Goal: Task Accomplishment & Management: Use online tool/utility

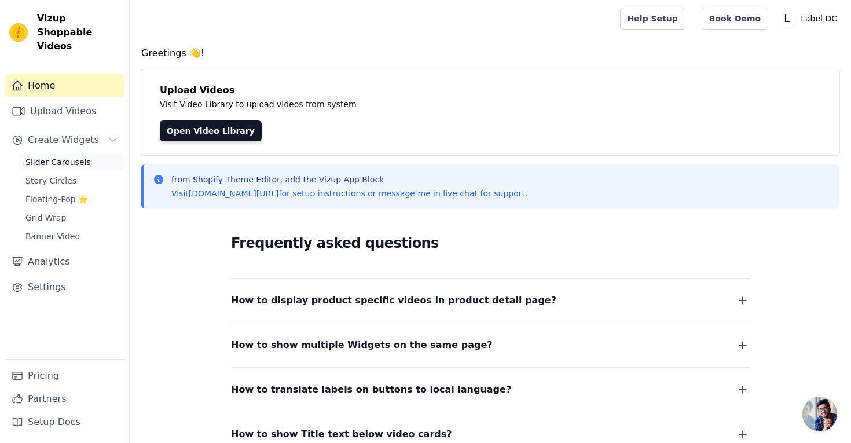
click at [68, 156] on span "Slider Carousels" at bounding box center [57, 162] width 65 height 12
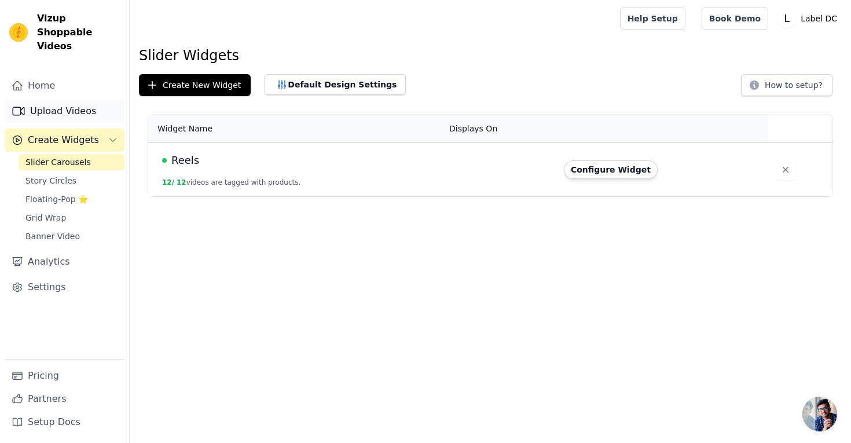
click at [64, 100] on link "Upload Videos" at bounding box center [65, 111] width 120 height 23
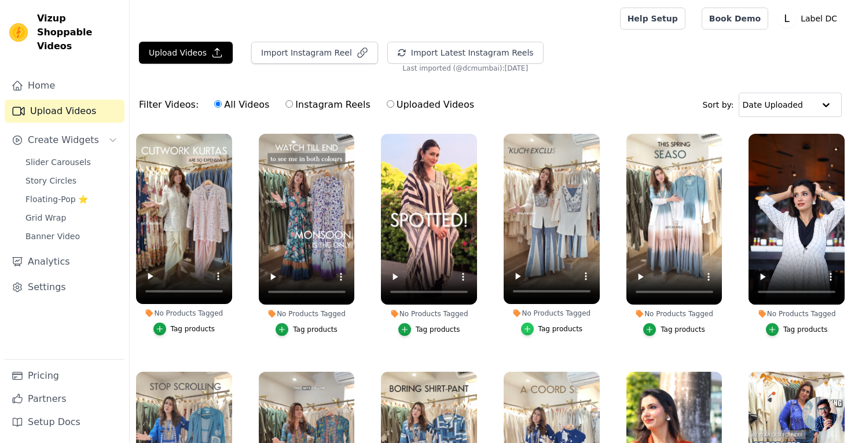
click at [531, 331] on icon "button" at bounding box center [527, 329] width 8 height 8
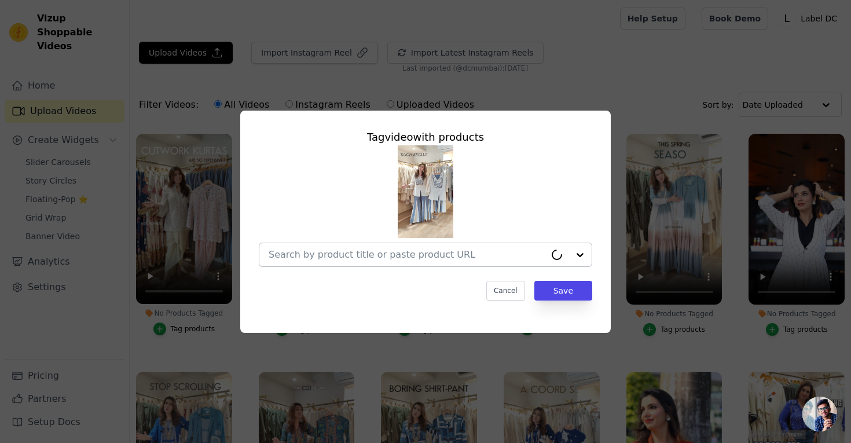
click at [391, 255] on input "No Products Tagged Tag video with products Cancel Save Tag products" at bounding box center [407, 254] width 277 height 11
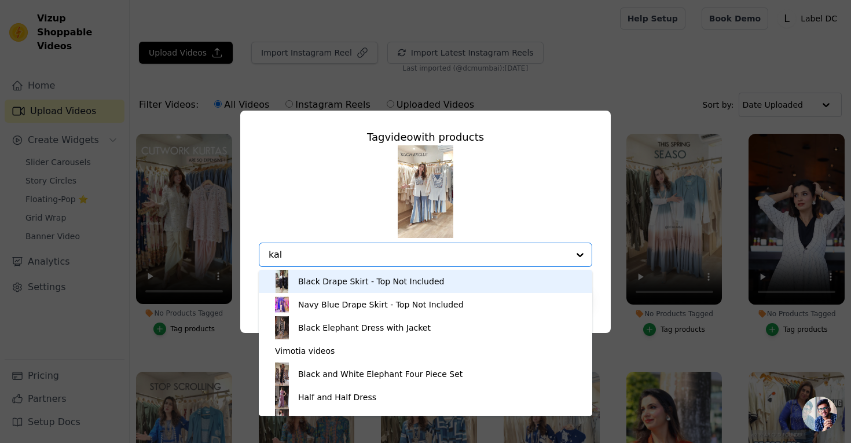
type input "kali"
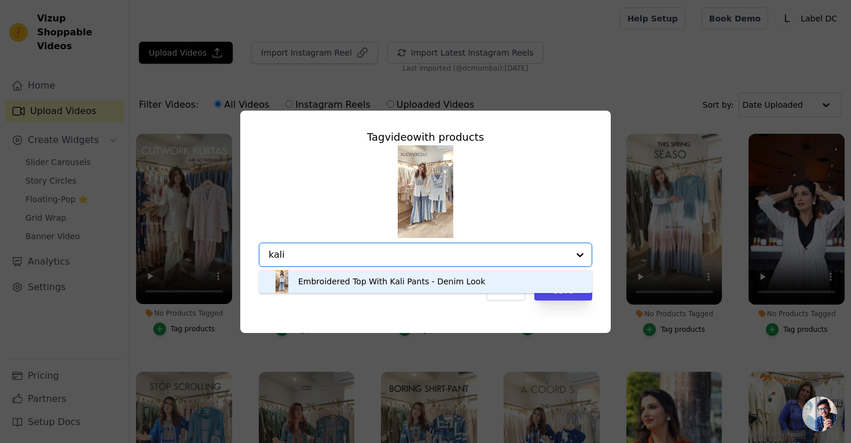
click at [395, 285] on div "Embroidered Top With Kali Pants - Denim Look" at bounding box center [391, 281] width 187 height 12
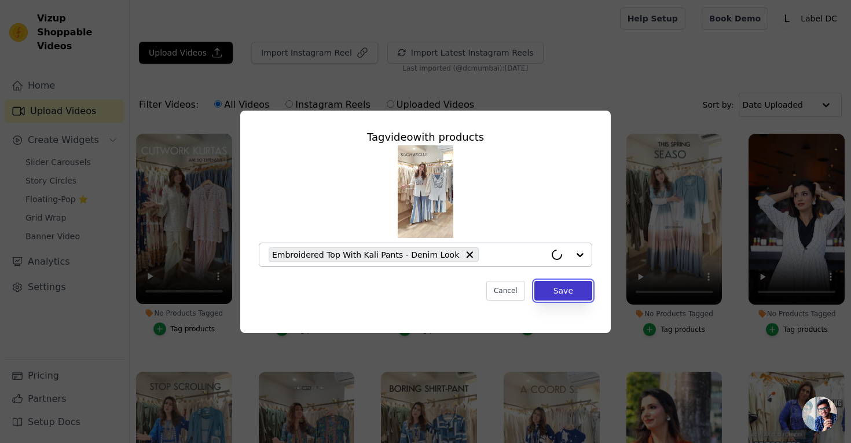
click at [564, 288] on button "Save" at bounding box center [563, 291] width 58 height 20
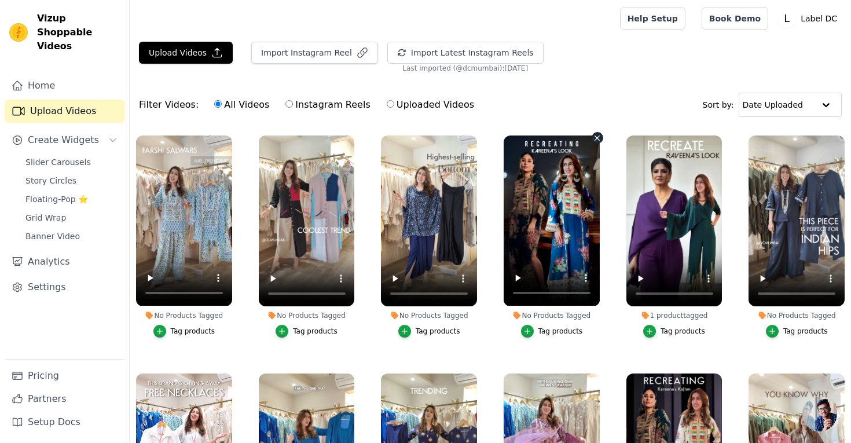
scroll to position [481, 0]
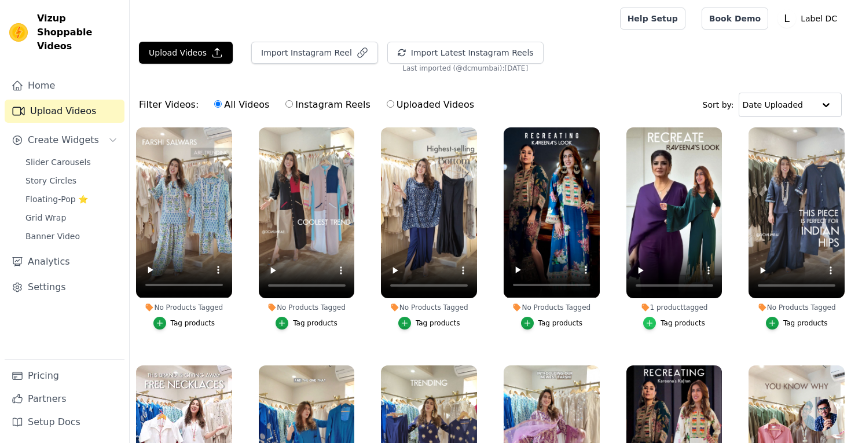
click at [649, 322] on icon "button" at bounding box center [649, 322] width 5 height 5
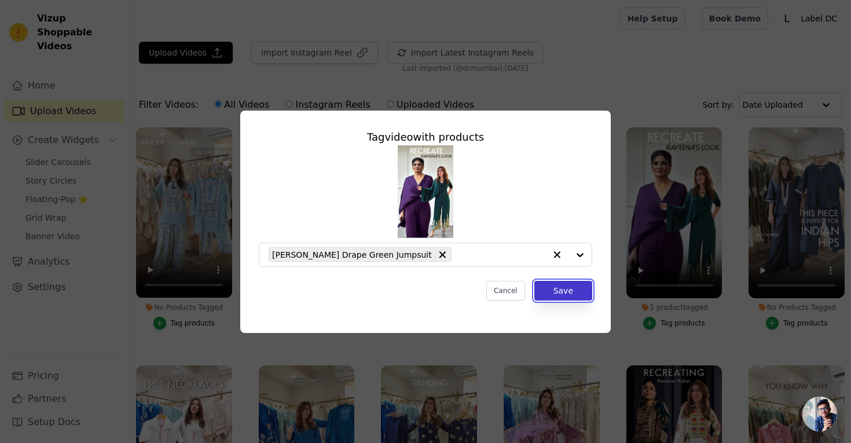
click at [557, 293] on button "Save" at bounding box center [563, 291] width 58 height 20
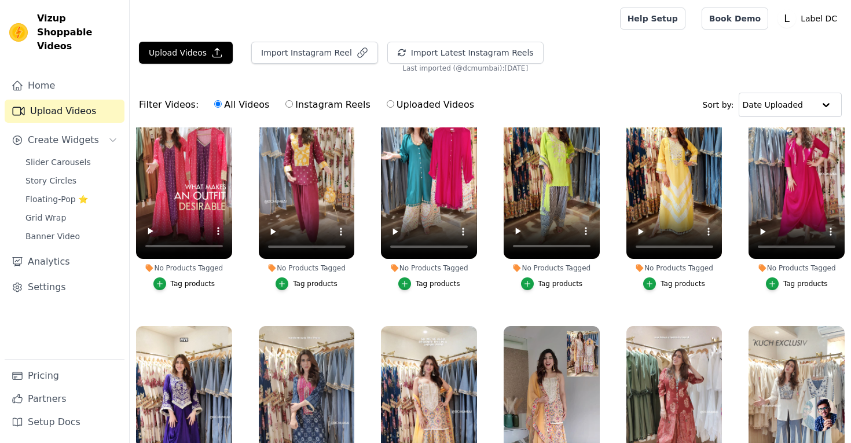
scroll to position [1234, 0]
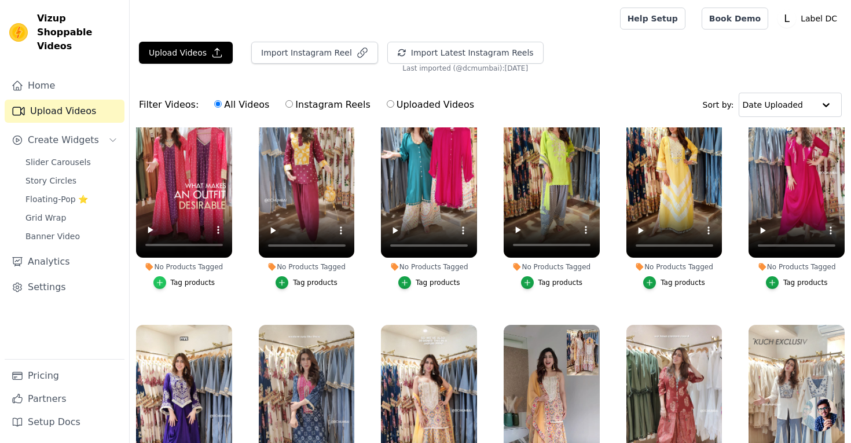
click at [161, 281] on icon "button" at bounding box center [160, 282] width 8 height 8
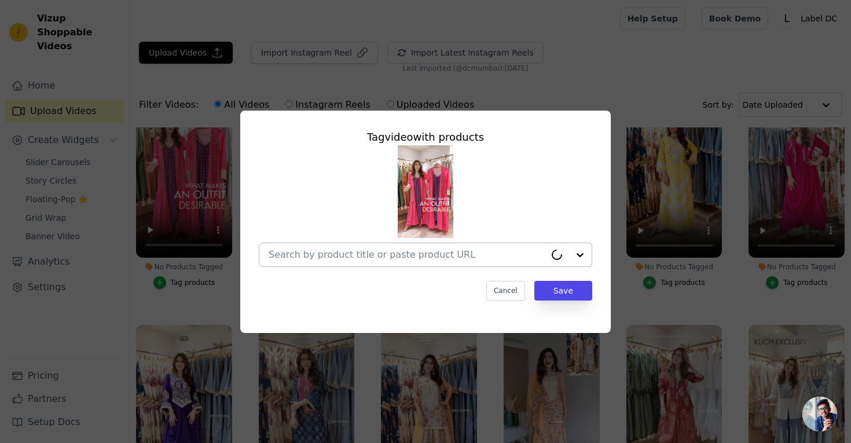
click at [406, 258] on input "No Products Tagged Tag video with products Cancel Save Tag products" at bounding box center [407, 254] width 277 height 11
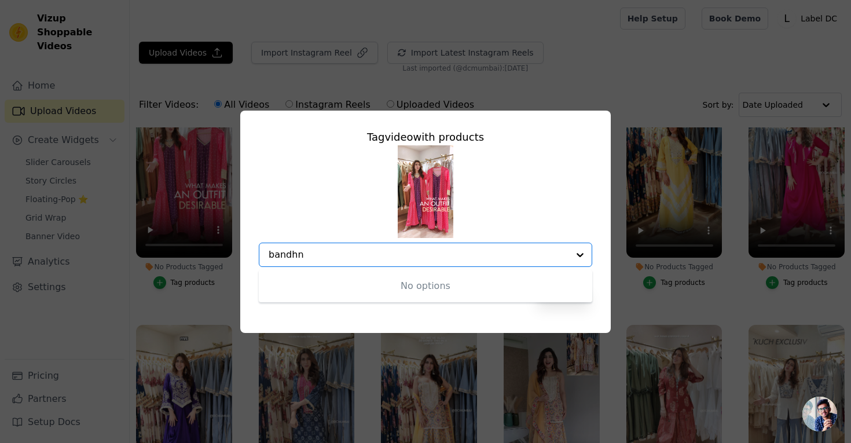
type input "bandh"
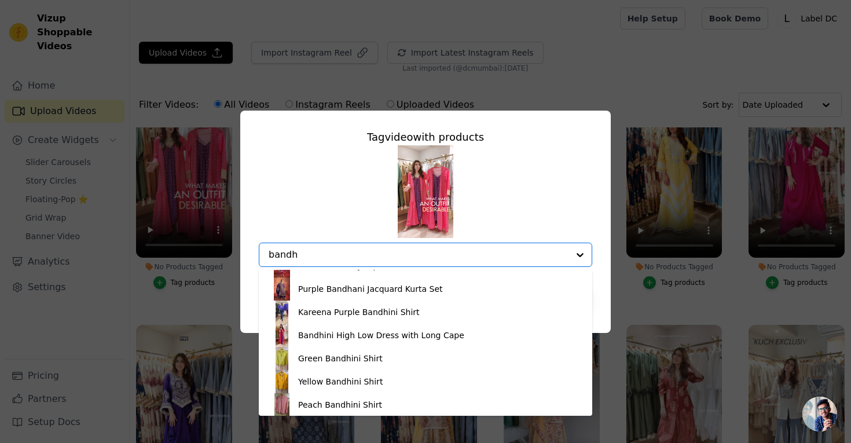
scroll to position [155, 0]
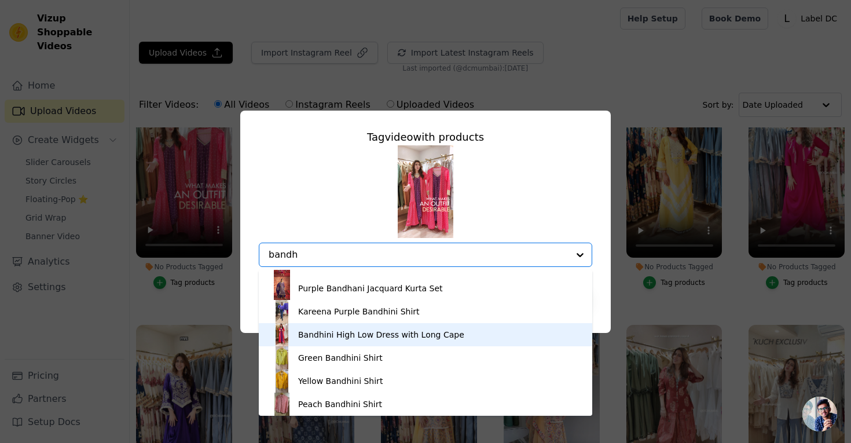
click at [404, 335] on div "Bandhini High Low Dress with Long Cape" at bounding box center [381, 335] width 166 height 12
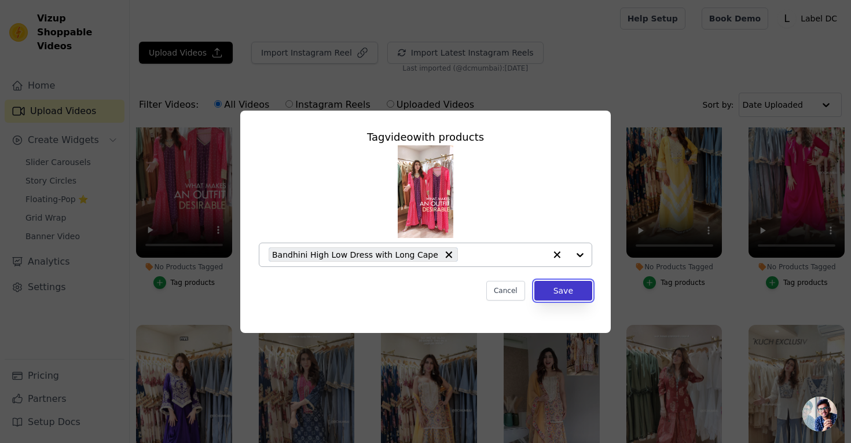
click at [560, 296] on button "Save" at bounding box center [563, 291] width 58 height 20
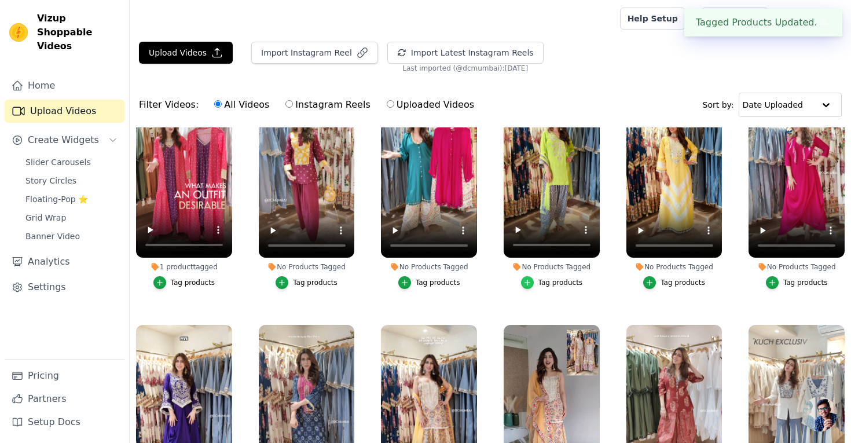
click at [529, 282] on icon "button" at bounding box center [526, 282] width 5 height 5
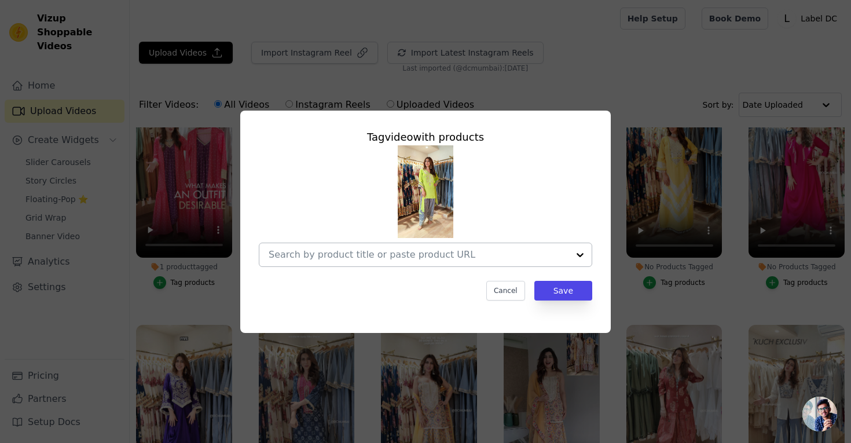
click at [354, 255] on input "No Products Tagged Tag video with products Cancel Save Tag products" at bounding box center [419, 254] width 300 height 11
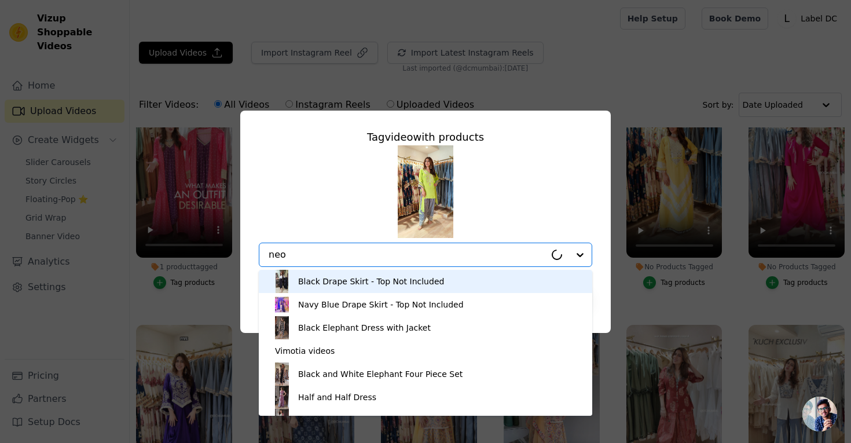
type input "neon"
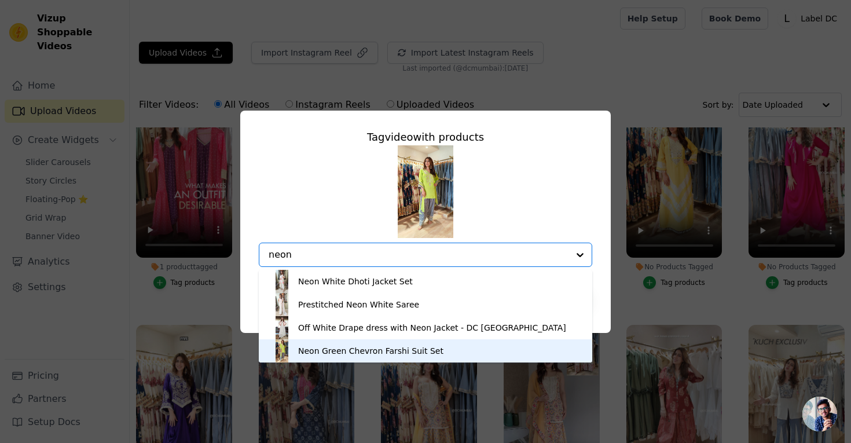
click at [383, 352] on div "Neon Green Chevron Farshi Suit Set" at bounding box center [370, 351] width 145 height 12
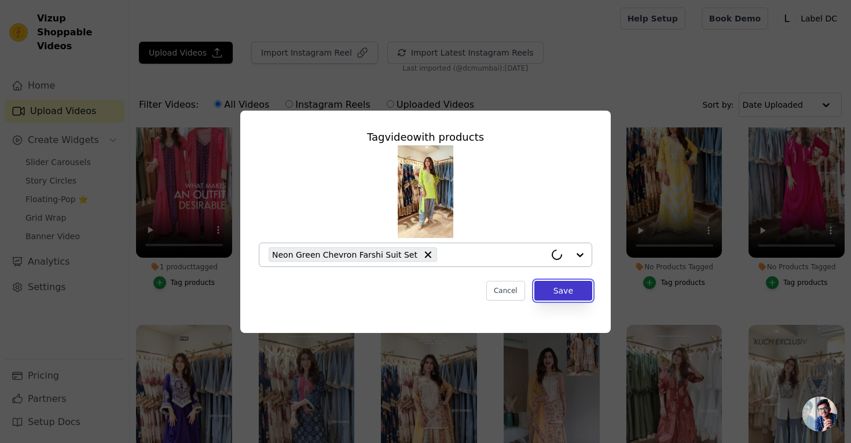
click at [561, 289] on button "Save" at bounding box center [563, 291] width 58 height 20
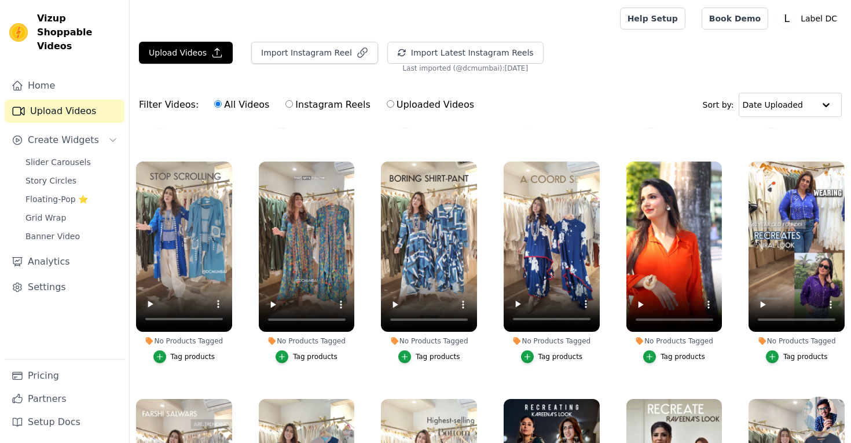
scroll to position [0, 0]
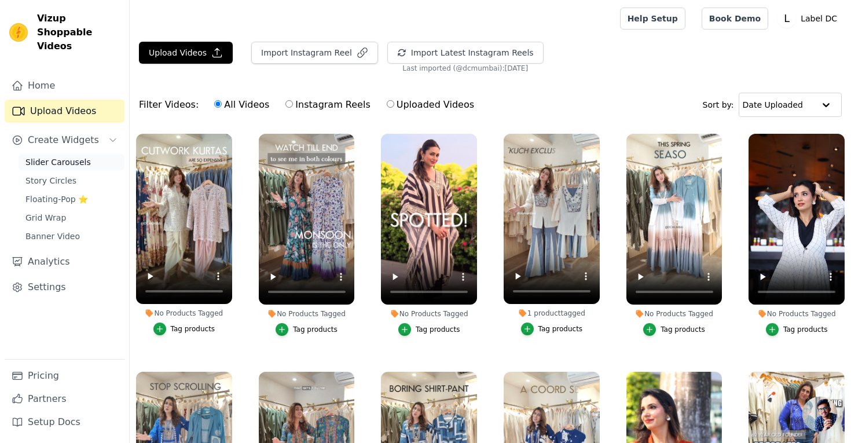
click at [76, 156] on span "Slider Carousels" at bounding box center [57, 162] width 65 height 12
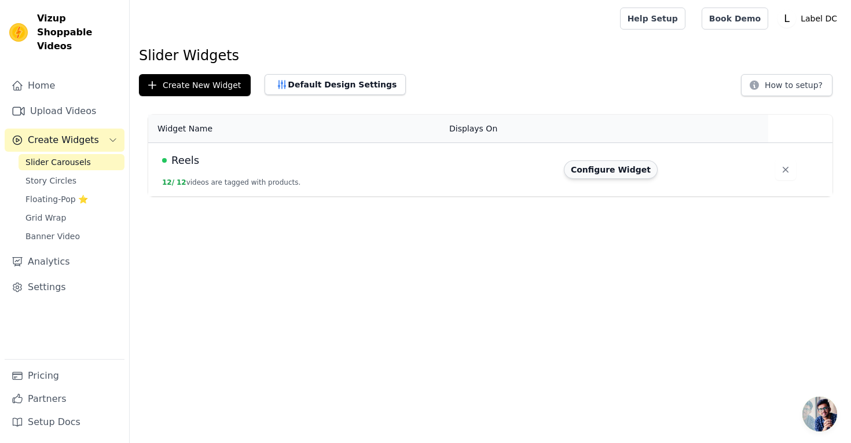
click at [623, 172] on button "Configure Widget" at bounding box center [611, 169] width 94 height 19
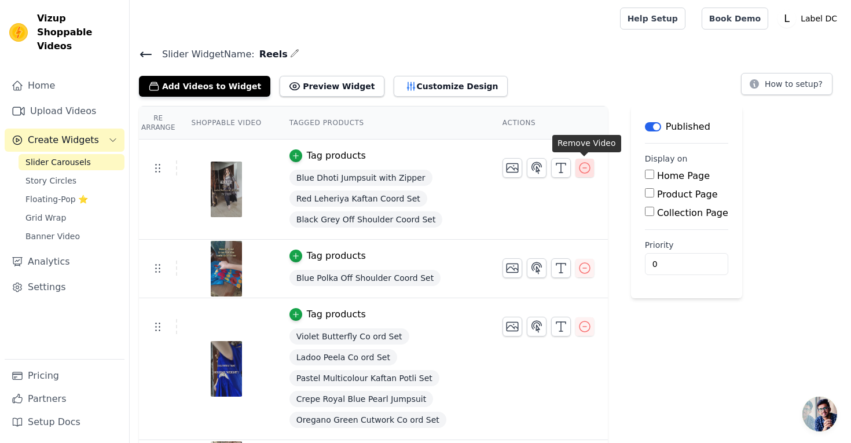
click at [583, 168] on icon "button" at bounding box center [585, 168] width 14 height 14
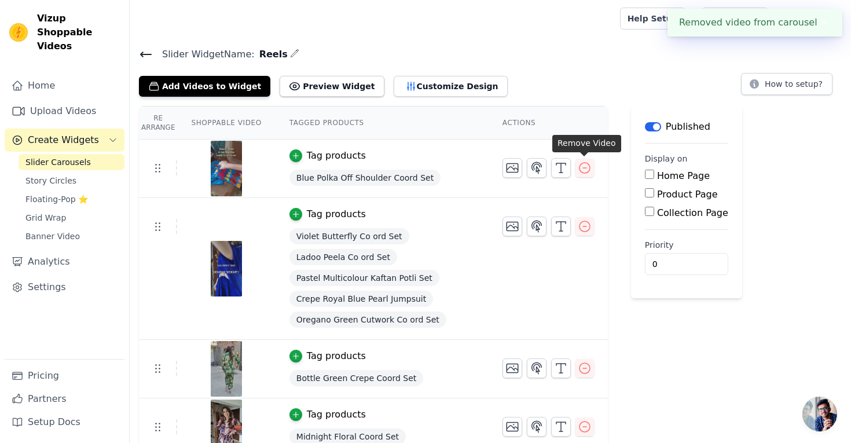
click at [583, 168] on icon "button" at bounding box center [585, 168] width 14 height 14
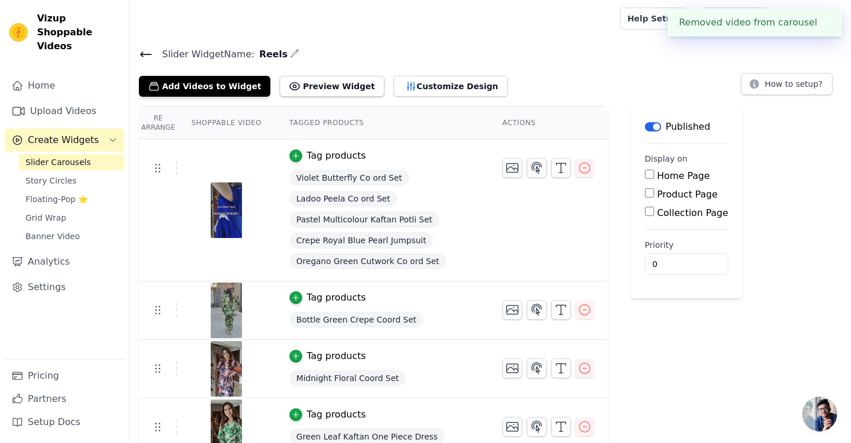
click at [583, 168] on icon "button" at bounding box center [585, 168] width 14 height 14
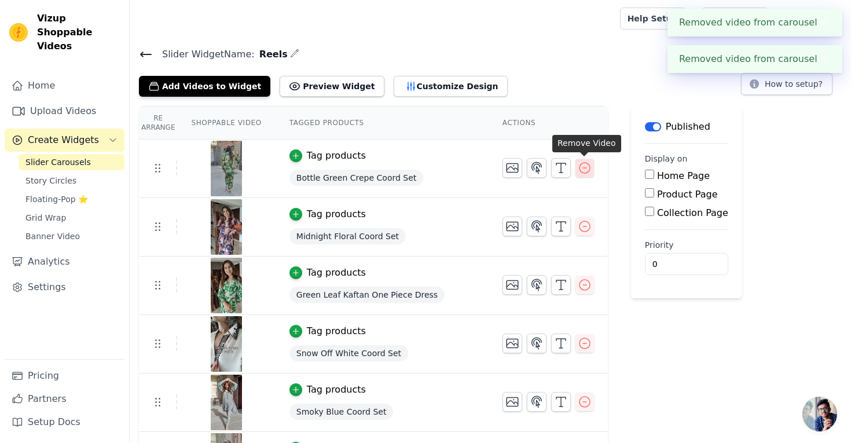
click at [583, 168] on icon "button" at bounding box center [585, 168] width 14 height 14
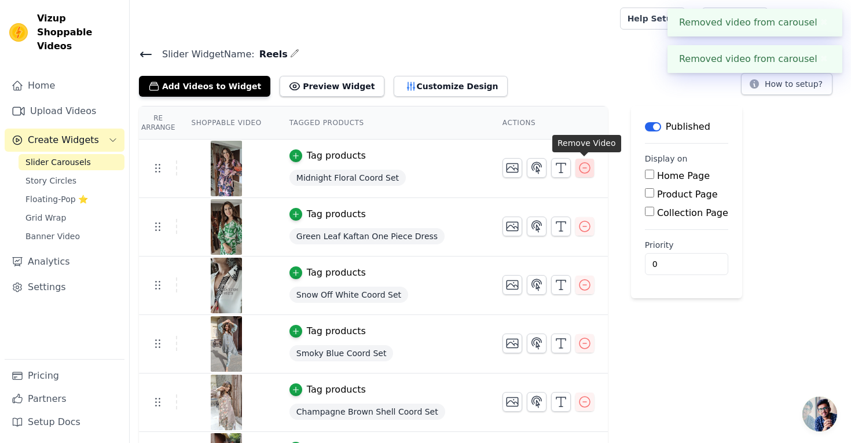
click at [583, 168] on icon "button" at bounding box center [585, 168] width 14 height 14
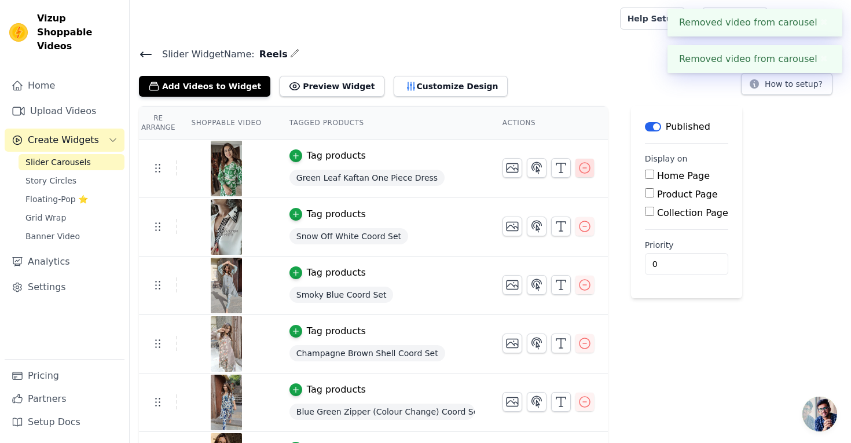
click at [583, 168] on icon "button" at bounding box center [585, 168] width 14 height 14
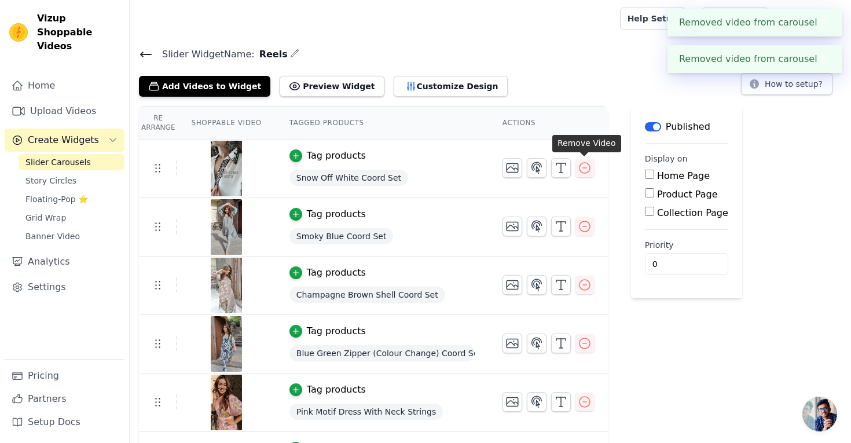
click at [583, 168] on icon "button" at bounding box center [585, 168] width 14 height 14
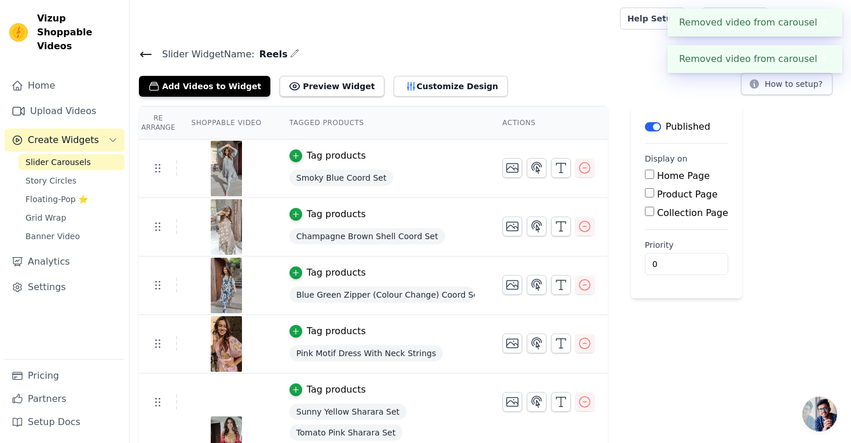
click at [583, 168] on icon "button" at bounding box center [585, 168] width 14 height 14
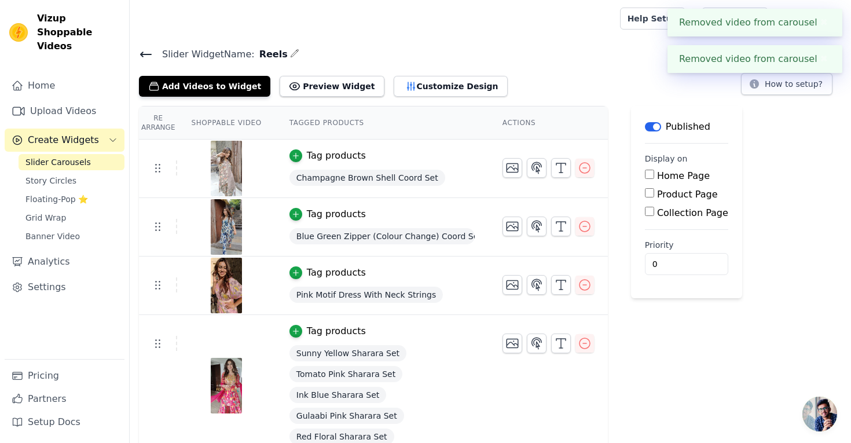
click at [583, 168] on icon "button" at bounding box center [585, 168] width 14 height 14
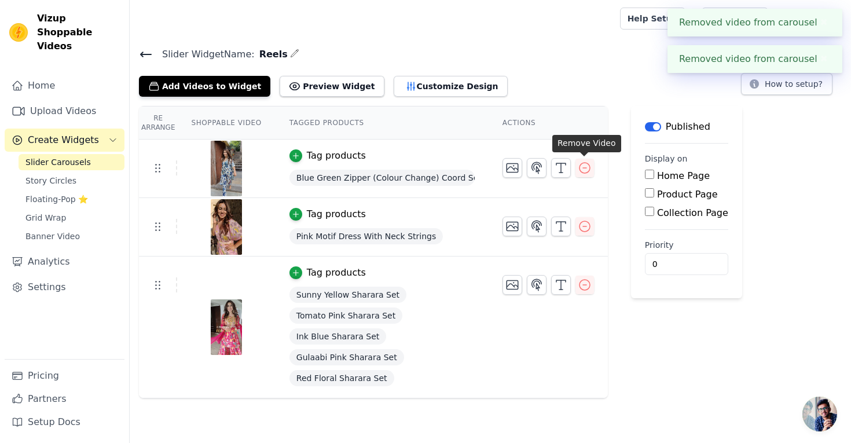
click at [583, 168] on icon "button" at bounding box center [585, 168] width 14 height 14
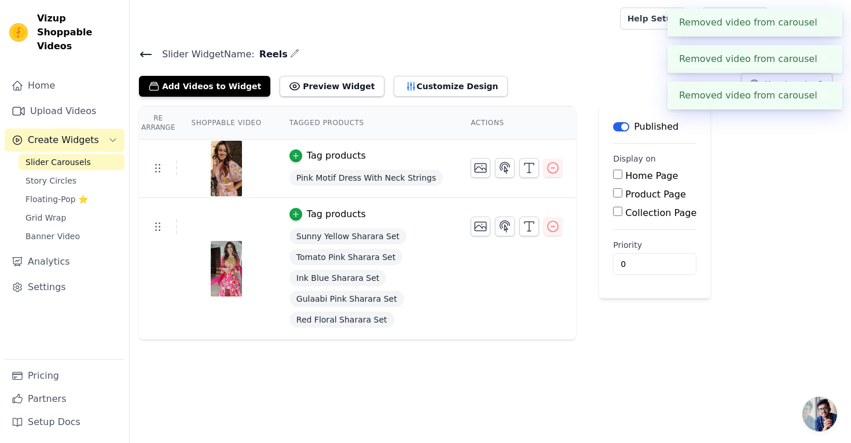
click at [583, 168] on div "Re Arrange Shoppable Video Tagged Products Actions Tag products Pink Motif Dres…" at bounding box center [490, 223] width 721 height 234
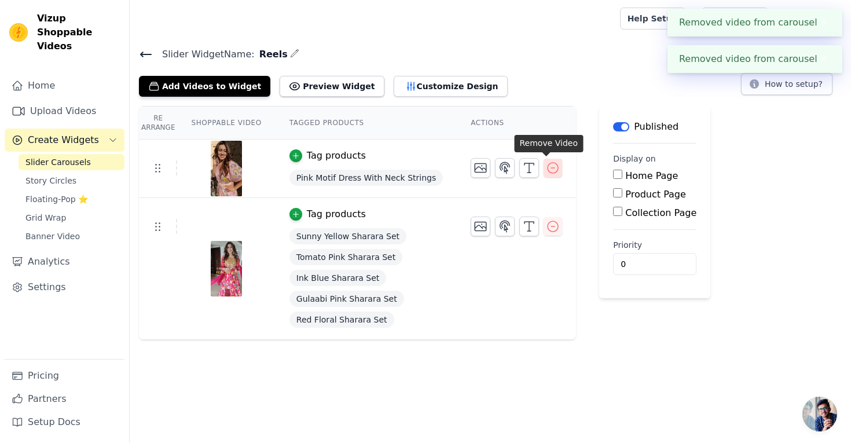
click at [551, 168] on icon "button" at bounding box center [552, 168] width 10 height 10
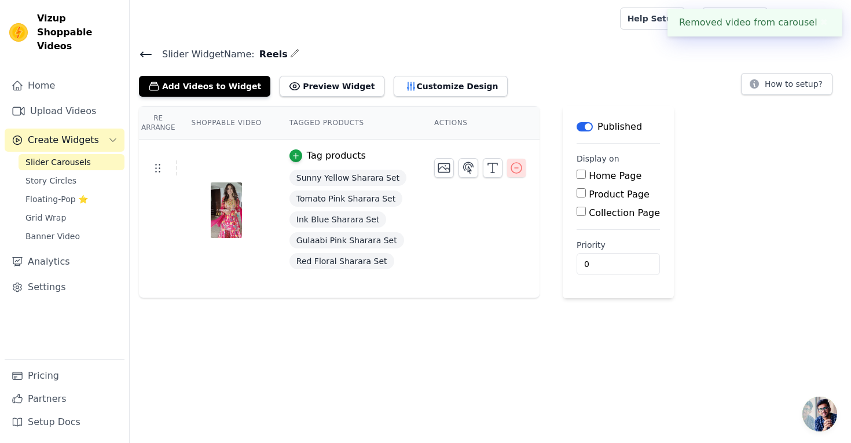
click at [513, 170] on icon "button" at bounding box center [516, 168] width 14 height 14
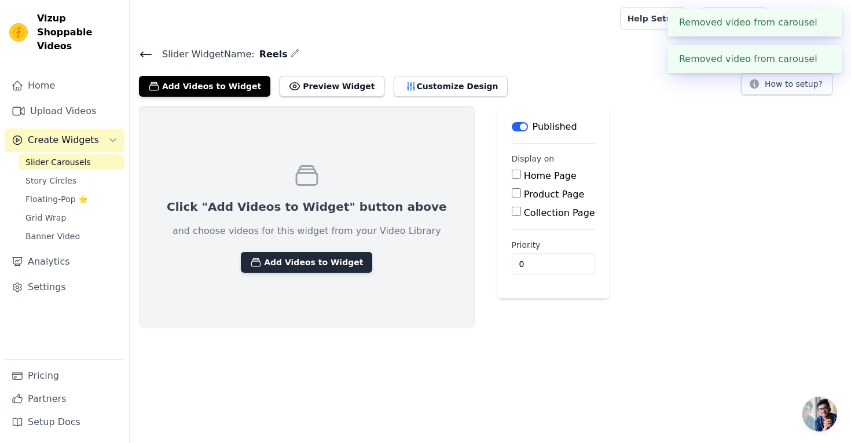
click at [275, 265] on button "Add Videos to Widget" at bounding box center [306, 262] width 131 height 21
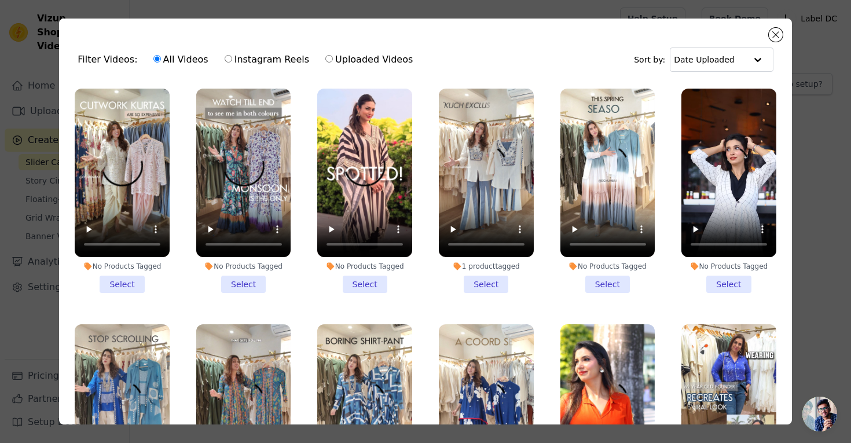
click at [484, 282] on li "1 product tagged Select" at bounding box center [486, 191] width 95 height 204
click at [0, 0] on input "1 product tagged Select" at bounding box center [0, 0] width 0 height 0
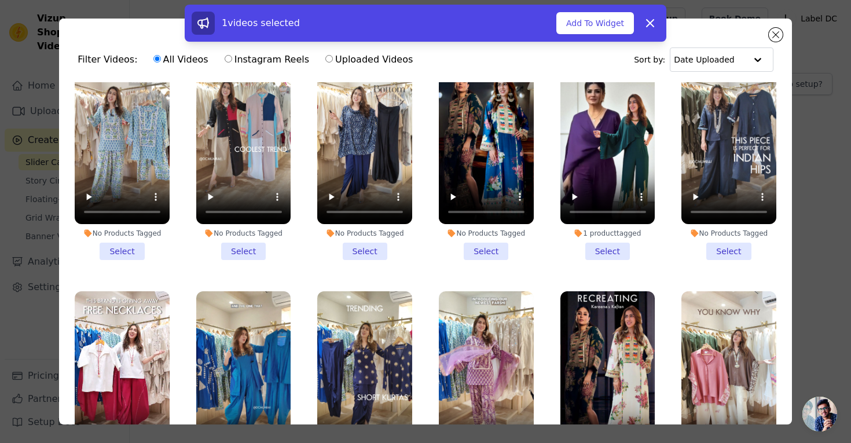
scroll to position [503, 0]
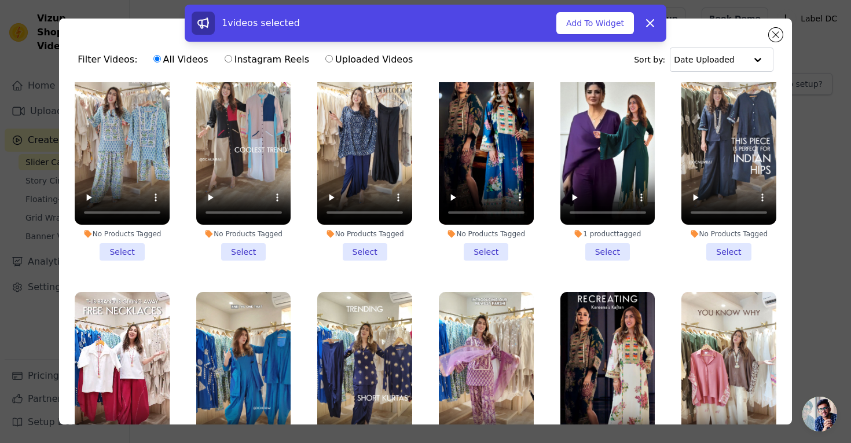
click at [604, 255] on li "1 product tagged Select" at bounding box center [607, 159] width 95 height 204
click at [0, 0] on input "1 product tagged Select" at bounding box center [0, 0] width 0 height 0
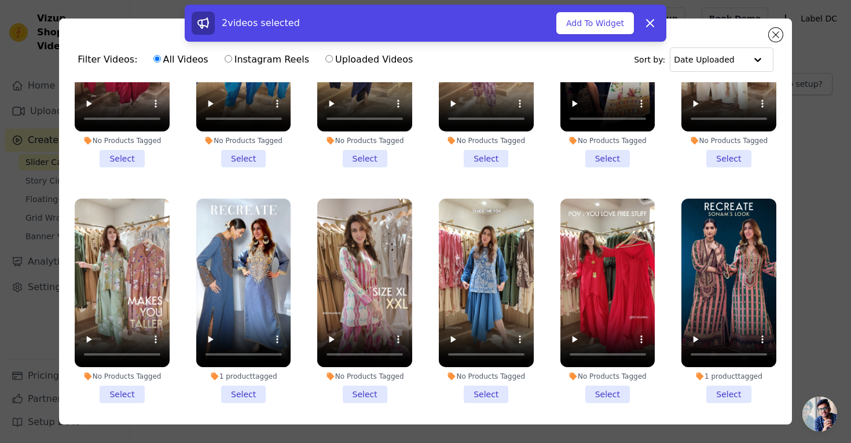
scroll to position [829, 0]
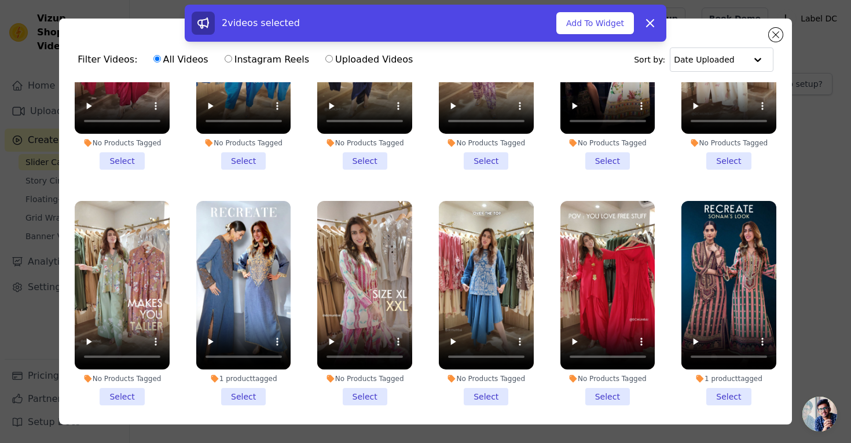
click at [251, 395] on li "1 product tagged Select" at bounding box center [243, 303] width 95 height 204
click at [0, 0] on input "1 product tagged Select" at bounding box center [0, 0] width 0 height 0
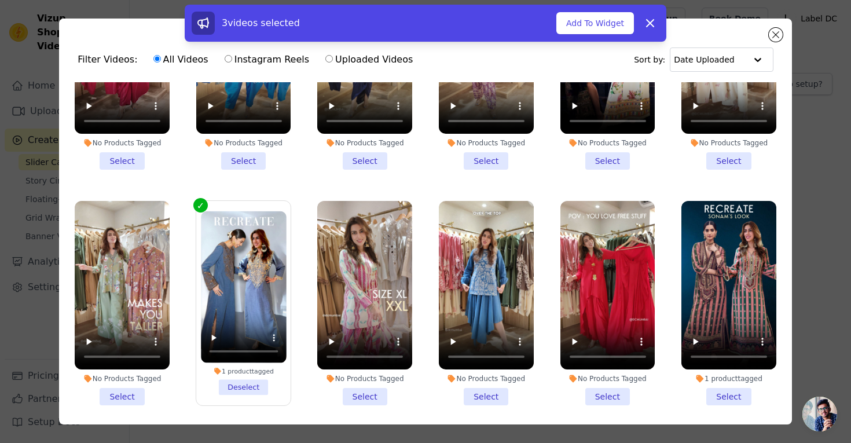
click at [723, 396] on li "1 product tagged Select" at bounding box center [728, 303] width 95 height 204
click at [0, 0] on input "1 product tagged Select" at bounding box center [0, 0] width 0 height 0
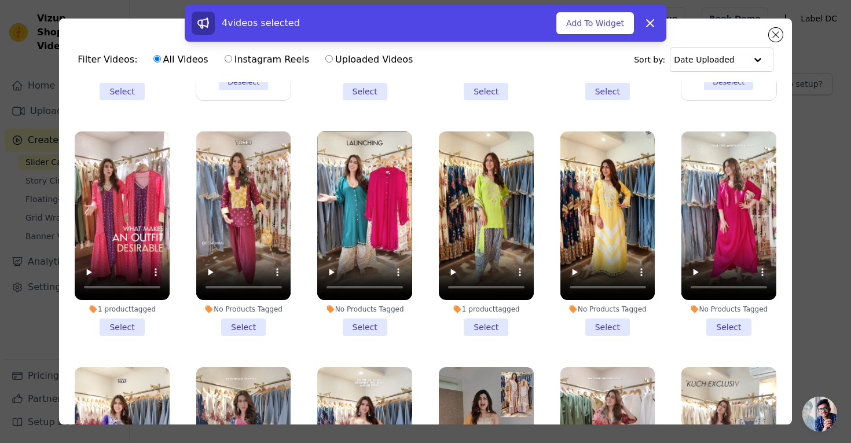
scroll to position [1135, 0]
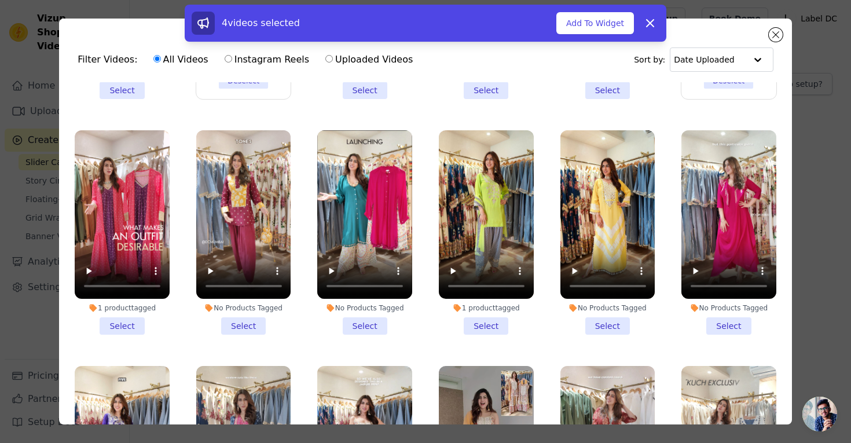
click at [482, 329] on li "1 product tagged Select" at bounding box center [486, 232] width 95 height 204
click at [0, 0] on input "1 product tagged Select" at bounding box center [0, 0] width 0 height 0
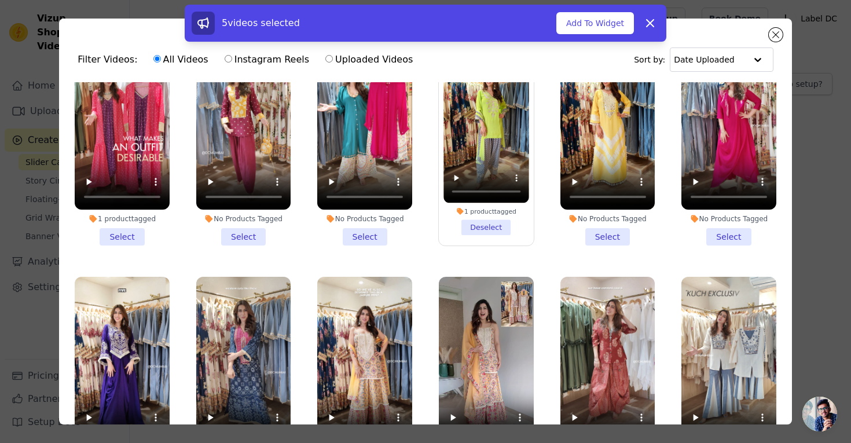
scroll to position [1230, 0]
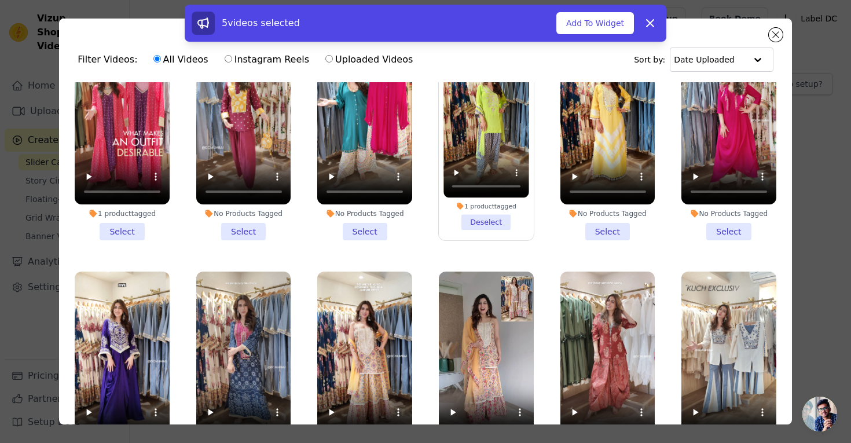
click at [123, 231] on li "1 product tagged Select" at bounding box center [122, 138] width 95 height 204
click at [0, 0] on input "1 product tagged Select" at bounding box center [0, 0] width 0 height 0
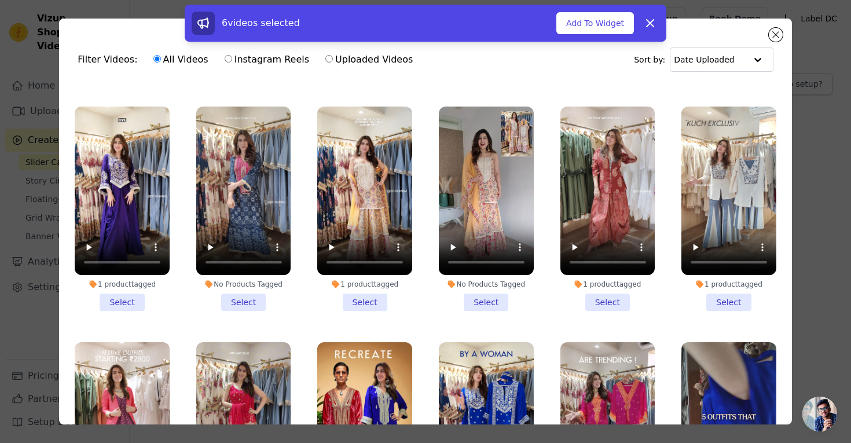
scroll to position [1414, 0]
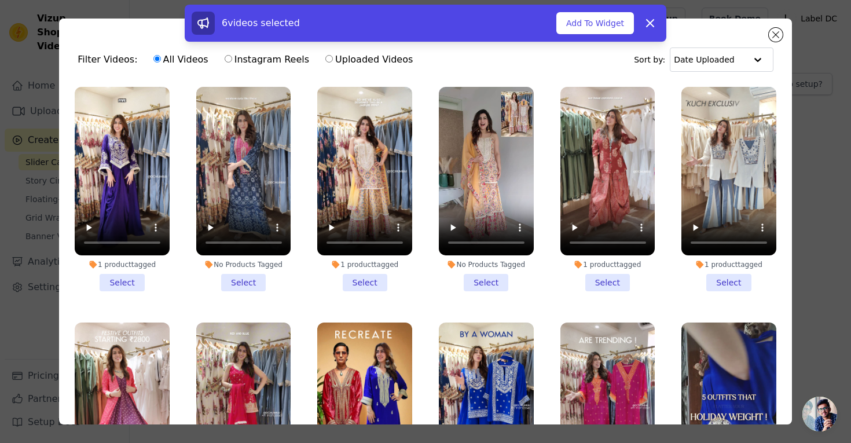
click at [122, 281] on li "1 product tagged Select" at bounding box center [122, 189] width 95 height 204
click at [0, 0] on input "1 product tagged Select" at bounding box center [0, 0] width 0 height 0
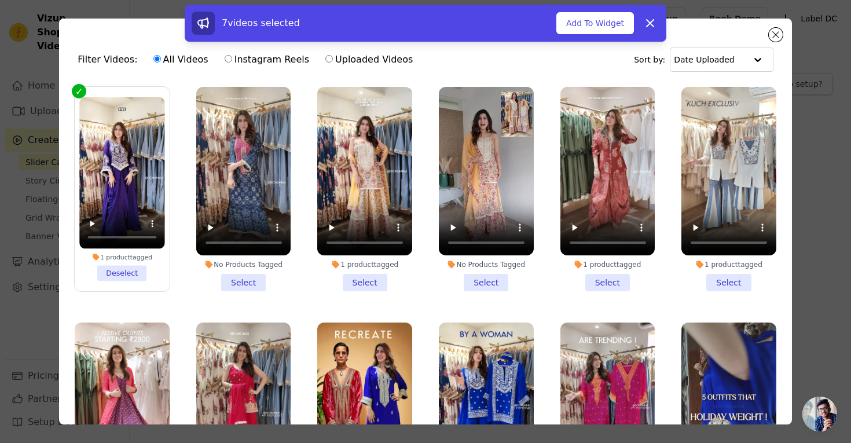
click at [366, 277] on li "1 product tagged Select" at bounding box center [364, 189] width 95 height 204
click at [0, 0] on input "1 product tagged Select" at bounding box center [0, 0] width 0 height 0
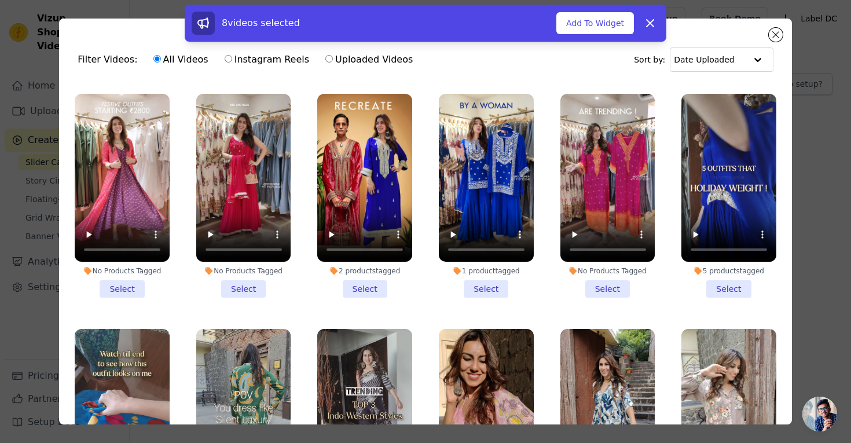
scroll to position [1647, 0]
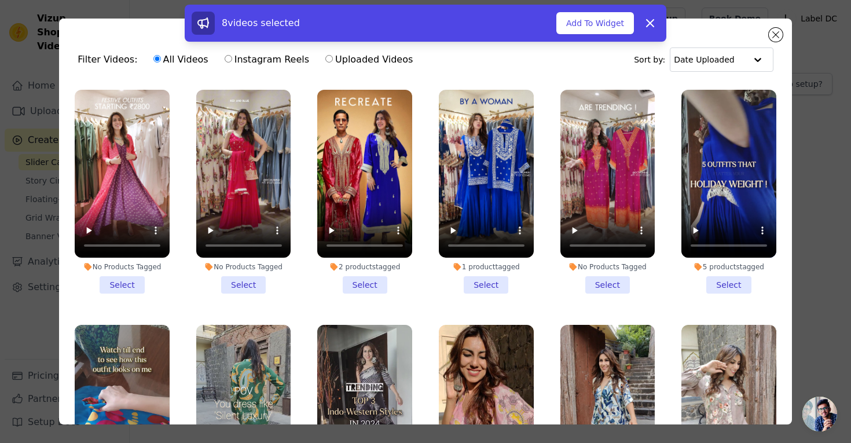
click at [366, 282] on li "2 products tagged Select" at bounding box center [364, 192] width 95 height 204
click at [0, 0] on input "2 products tagged Select" at bounding box center [0, 0] width 0 height 0
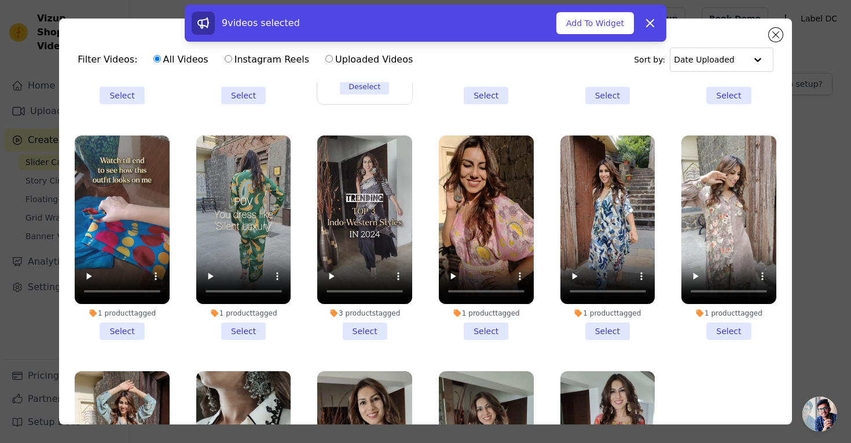
scroll to position [1948, 0]
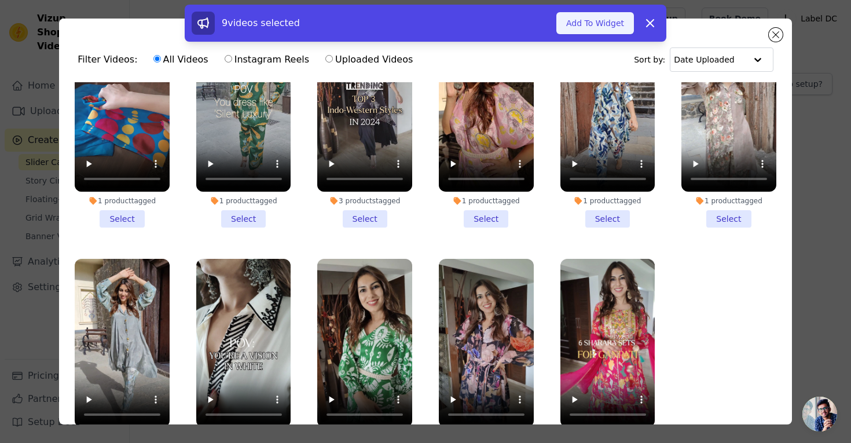
click at [601, 21] on button "Add To Widget" at bounding box center [595, 23] width 78 height 22
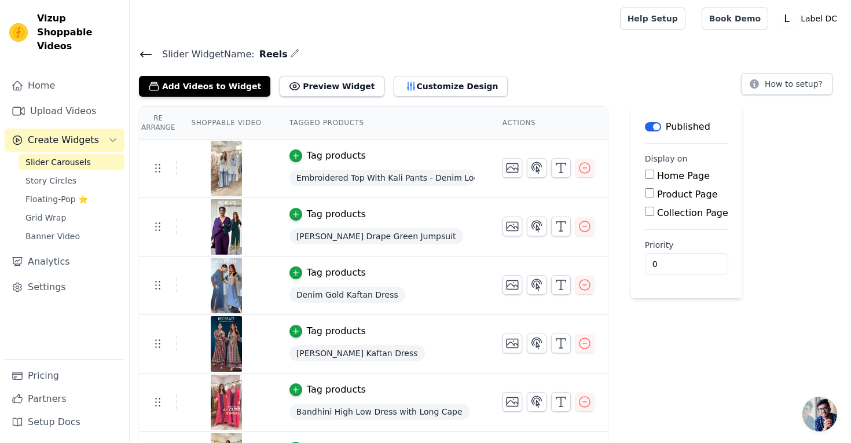
click at [144, 54] on icon at bounding box center [146, 54] width 14 height 14
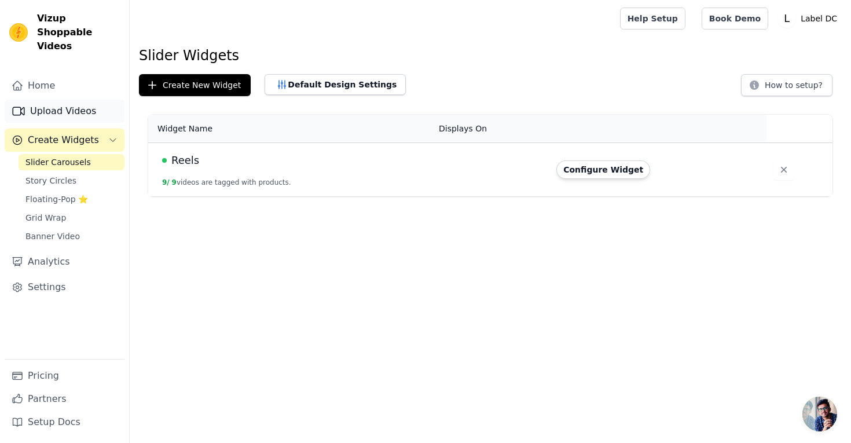
click at [64, 100] on link "Upload Videos" at bounding box center [65, 111] width 120 height 23
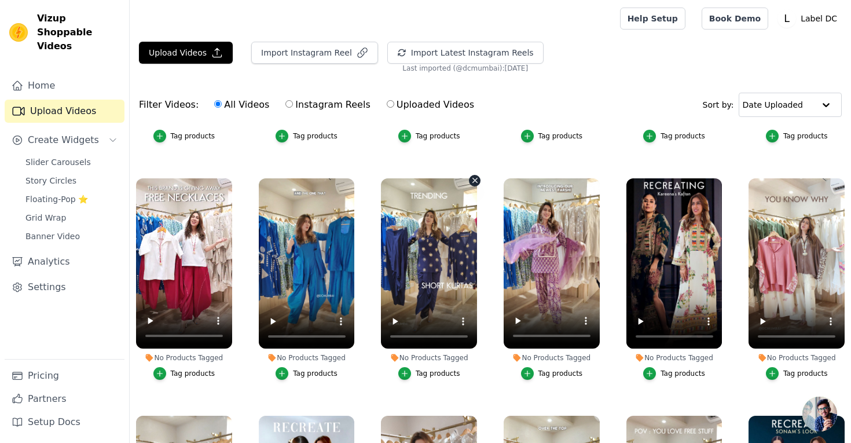
scroll to position [676, 0]
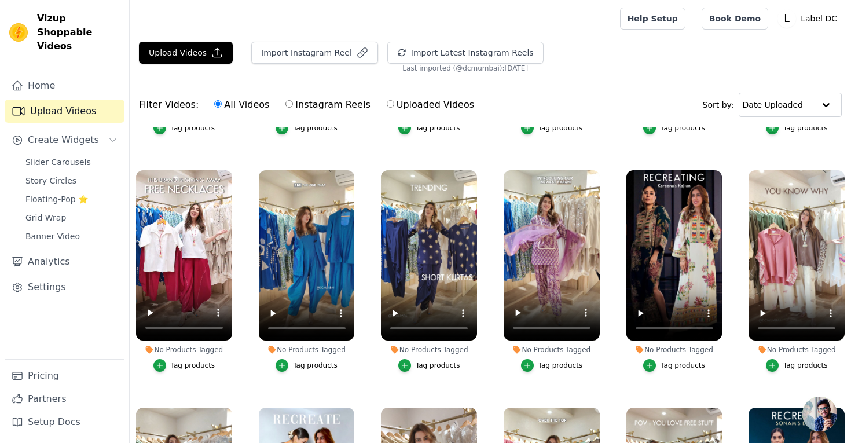
click at [669, 367] on div "Tag products" at bounding box center [682, 365] width 45 height 9
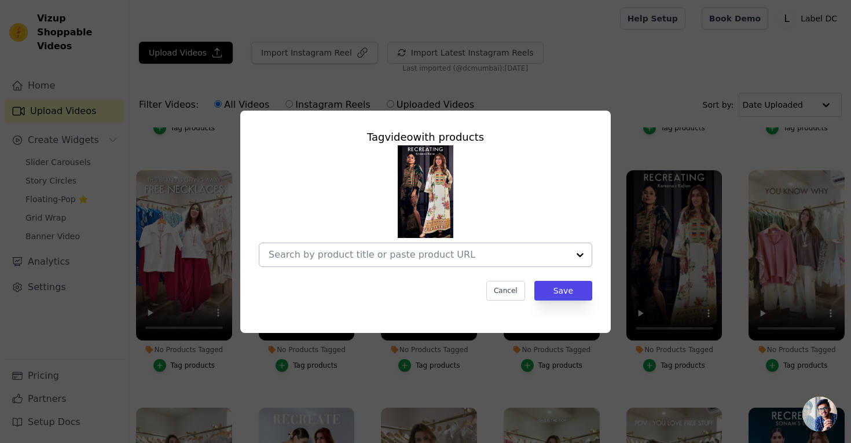
click at [395, 256] on input "No Products Tagged Tag video with products Cancel Save Tag products" at bounding box center [419, 254] width 300 height 11
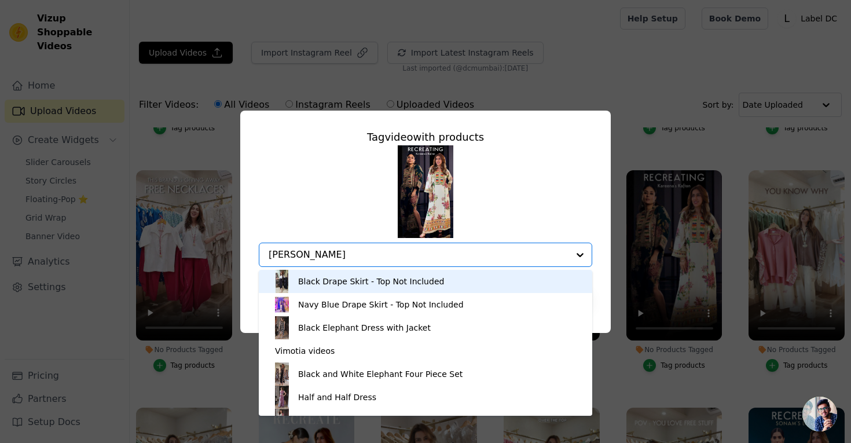
type input "kareena"
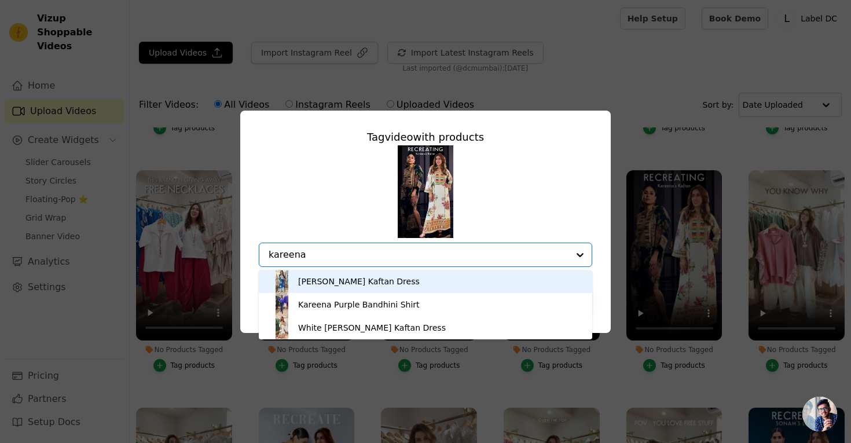
click at [416, 281] on div "Kareena Kapoor Kaftan Dress" at bounding box center [425, 281] width 310 height 23
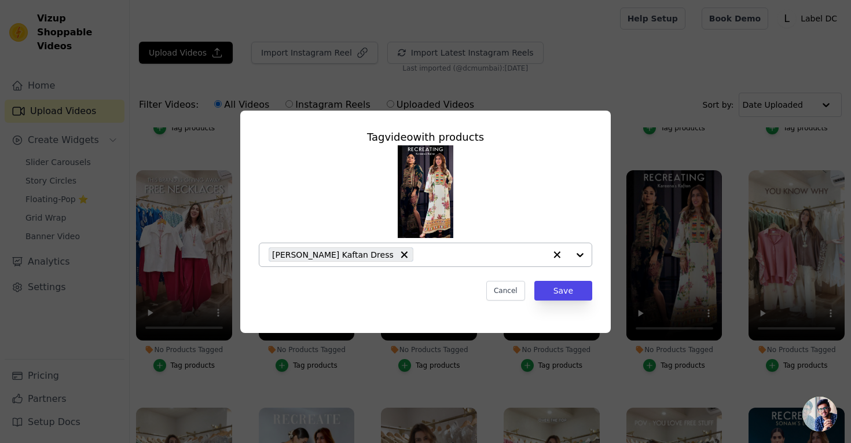
click at [423, 253] on input "No Products Tagged Tag video with products Kareena Kapoor Kaftan Dress Cancel S…" at bounding box center [482, 254] width 126 height 11
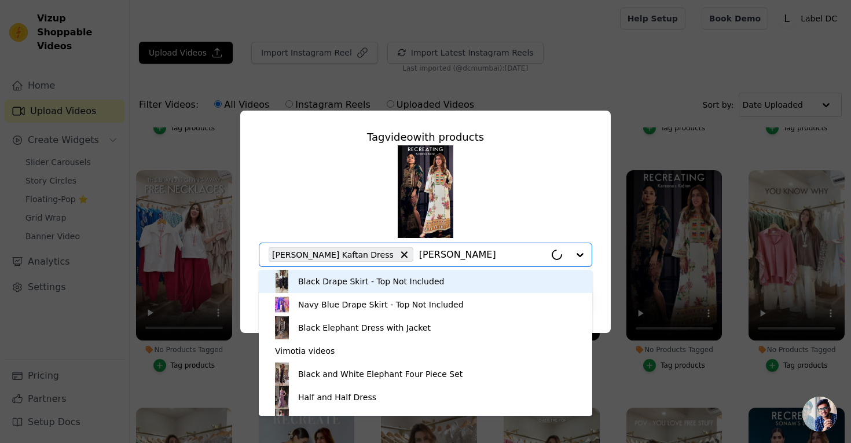
type input "kareena"
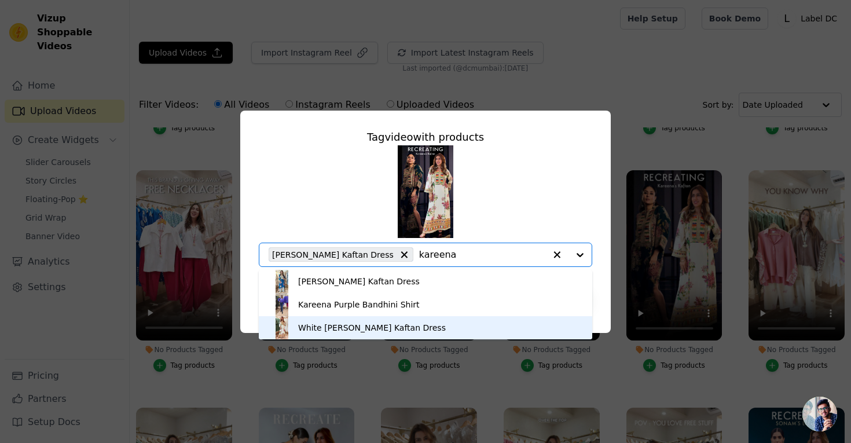
click at [418, 325] on div "White Kareena Kapoor Kaftan Dress" at bounding box center [372, 328] width 148 height 12
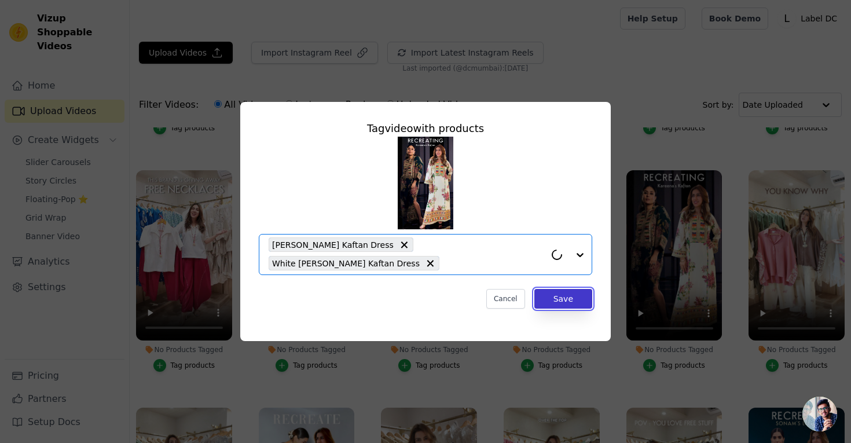
click at [565, 299] on button "Save" at bounding box center [563, 299] width 58 height 20
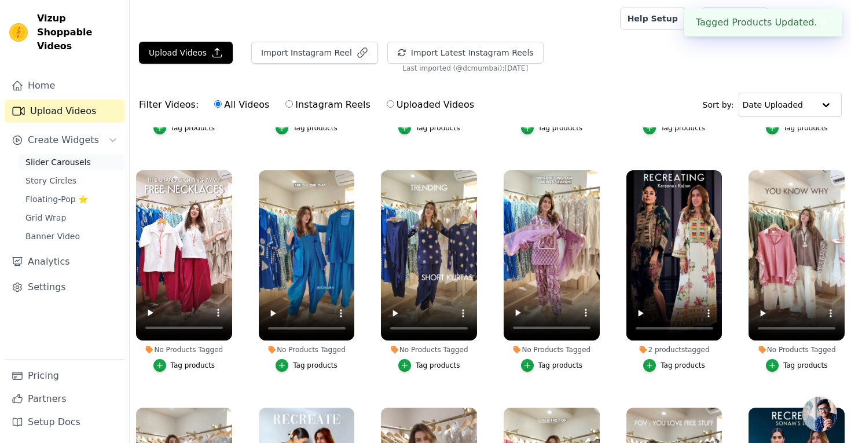
click at [78, 156] on span "Slider Carousels" at bounding box center [57, 162] width 65 height 12
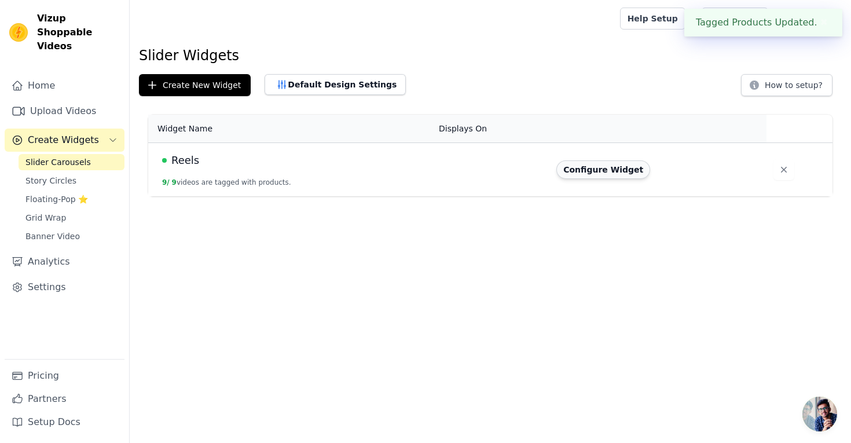
click at [603, 166] on button "Configure Widget" at bounding box center [603, 169] width 94 height 19
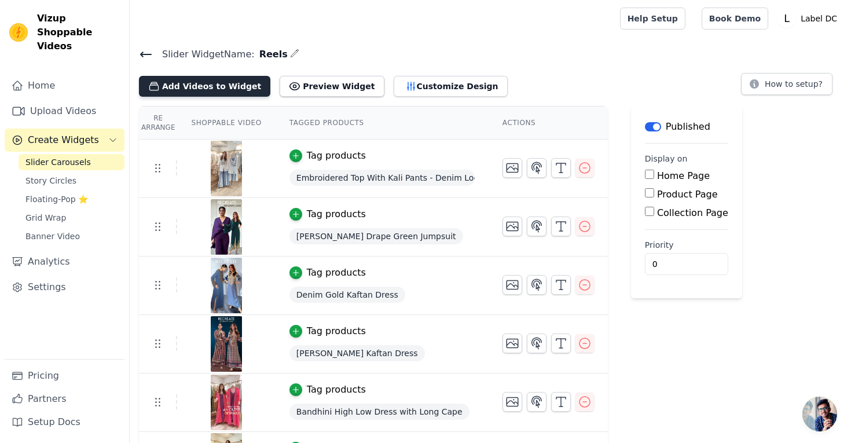
click at [227, 88] on button "Add Videos to Widget" at bounding box center [204, 86] width 131 height 21
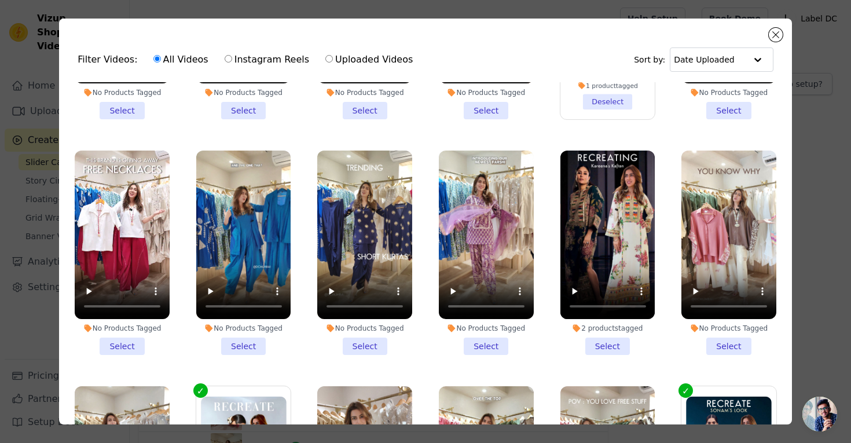
scroll to position [649, 0]
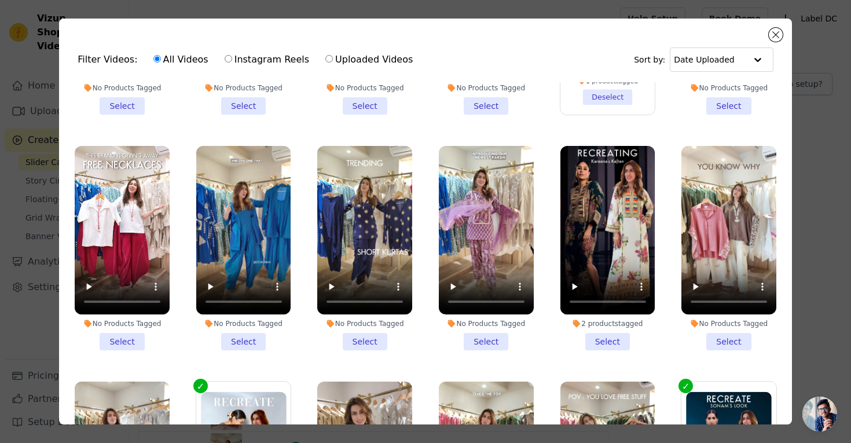
click at [615, 343] on li "2 products tagged Select" at bounding box center [607, 248] width 95 height 204
click at [0, 0] on input "2 products tagged Select" at bounding box center [0, 0] width 0 height 0
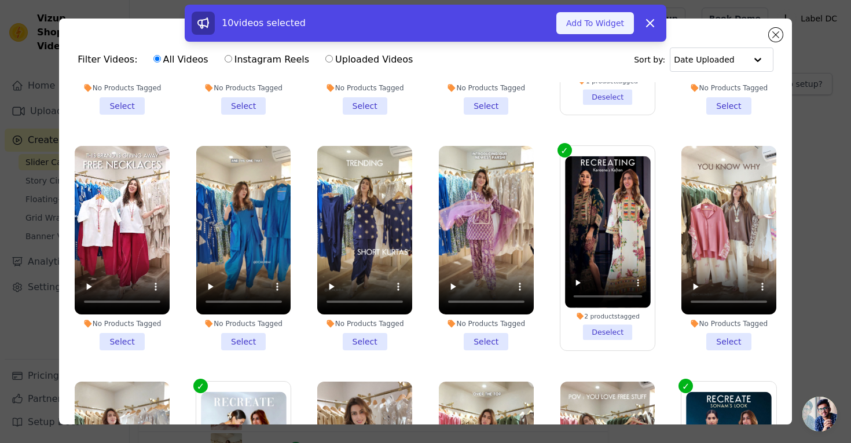
click at [595, 22] on button "Add To Widget" at bounding box center [595, 23] width 78 height 22
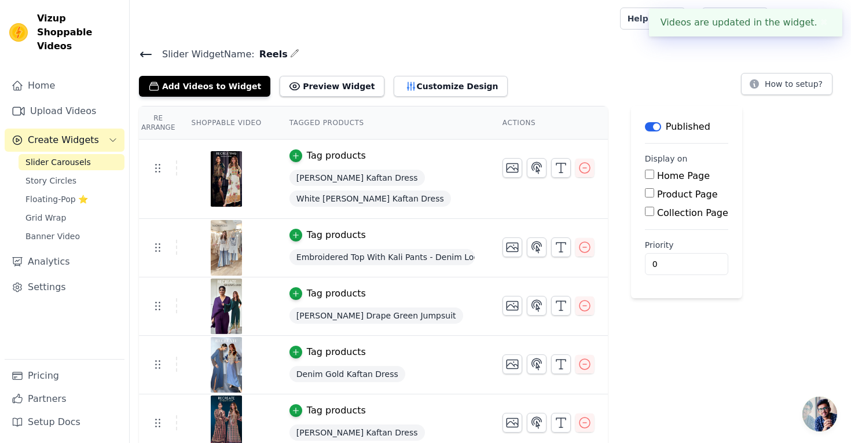
click at [645, 174] on input "Home Page" at bounding box center [649, 174] width 9 height 9
checkbox input "true"
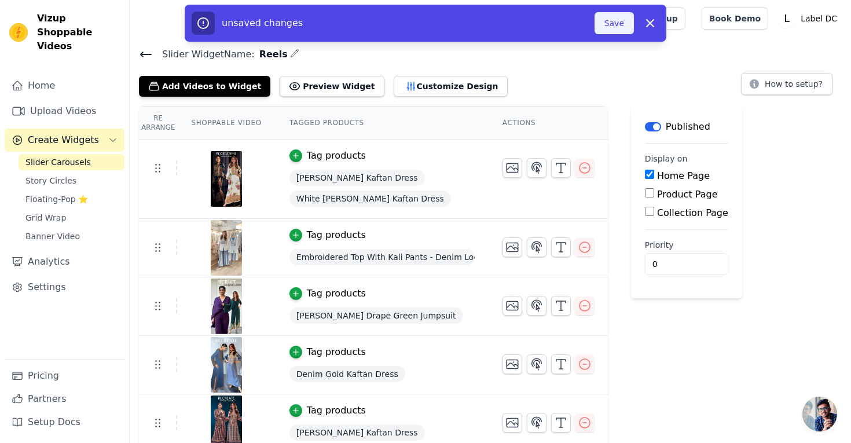
click at [610, 23] on button "Save" at bounding box center [613, 23] width 39 height 22
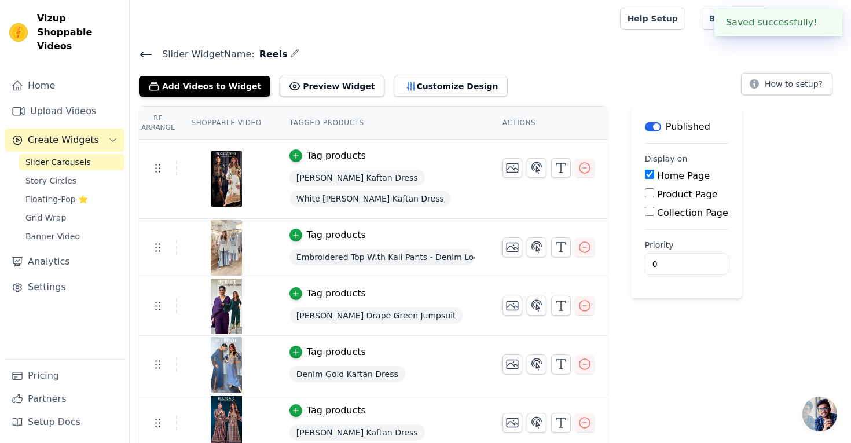
click at [149, 53] on icon at bounding box center [146, 54] width 10 height 5
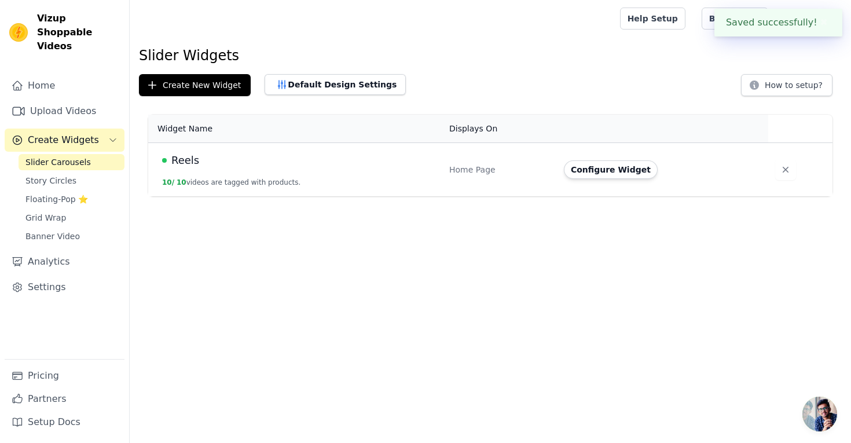
click at [138, 127] on div "Widget Name Displays On Actions Reels 10 / 10 videos are tagged with products. …" at bounding box center [490, 155] width 721 height 91
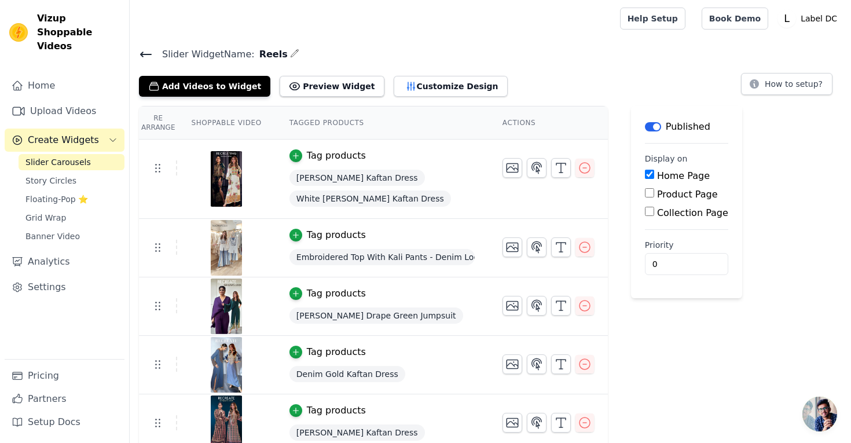
click at [134, 33] on div "Help Setup Book Demo Open user menu L Label DC Settings Help Docs Sign out" at bounding box center [490, 18] width 721 height 37
click at [144, 53] on icon at bounding box center [146, 54] width 10 height 5
